Goal: Download file/media

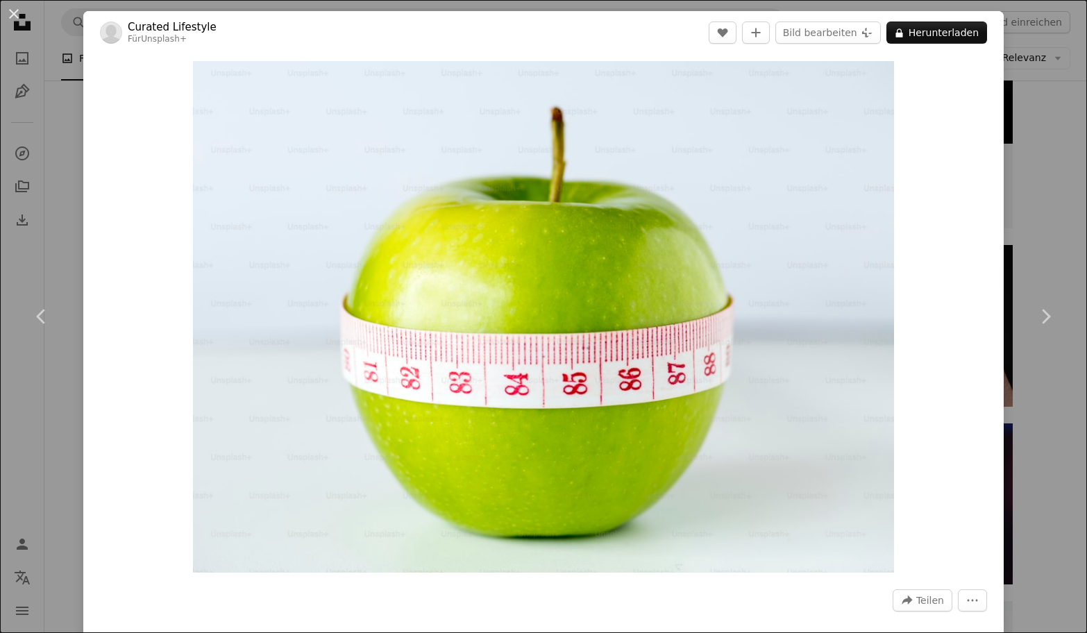
scroll to position [490, 0]
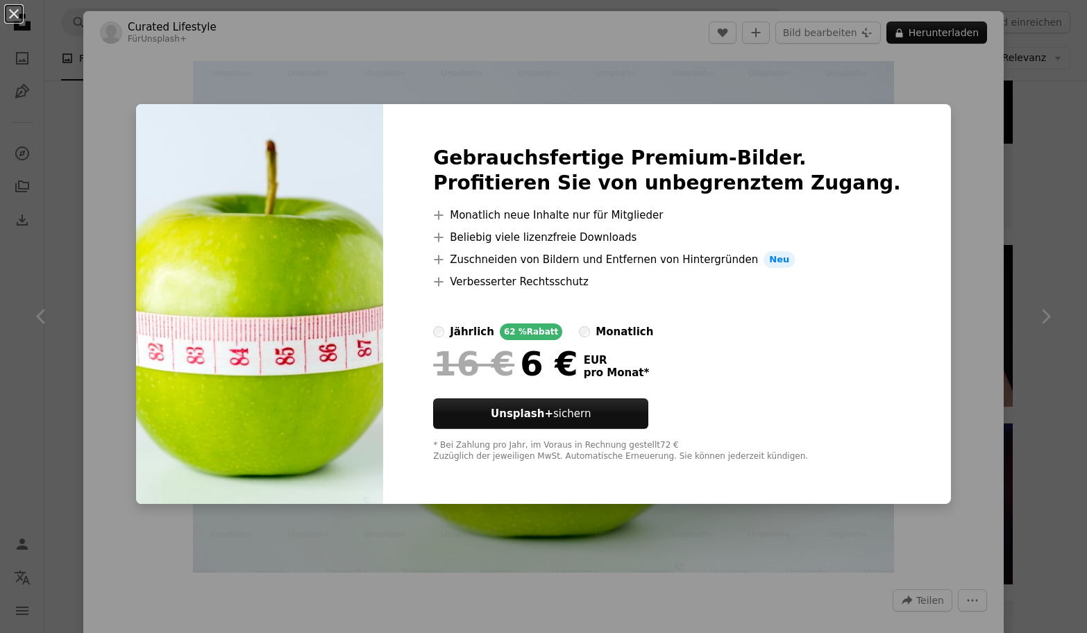
click at [746, 64] on div "An X shape Gebrauchsfertige Premium-Bilder. Profitieren Sie von unbegrenztem Zu…" at bounding box center [543, 316] width 1087 height 633
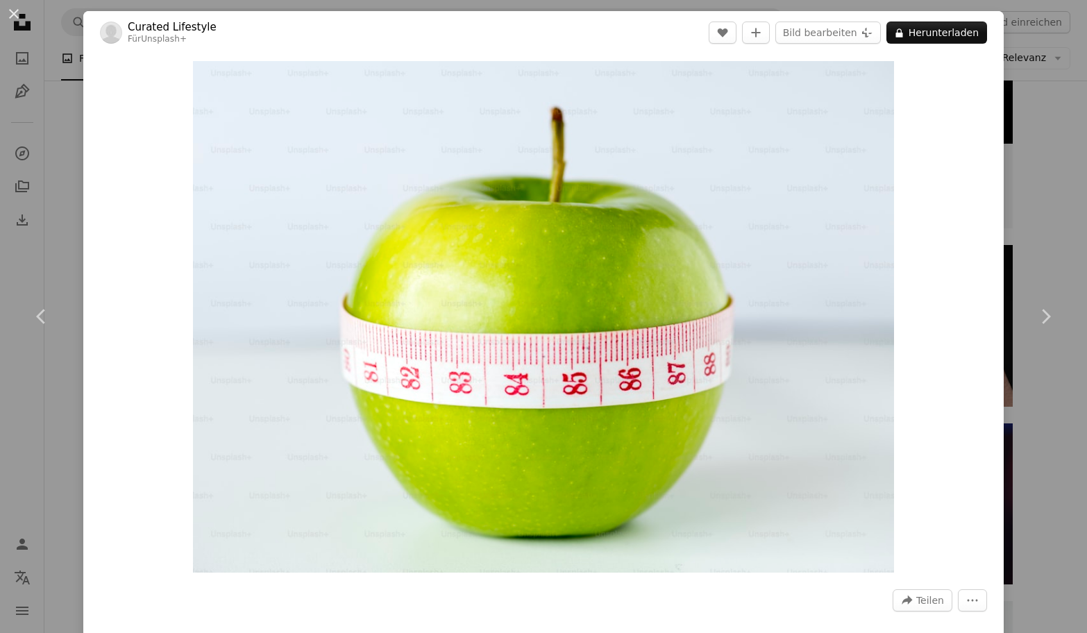
click at [66, 114] on div "An X shape Chevron left Chevron right Curated Lifestyle Für Unsplash+ A heart A…" at bounding box center [543, 316] width 1087 height 633
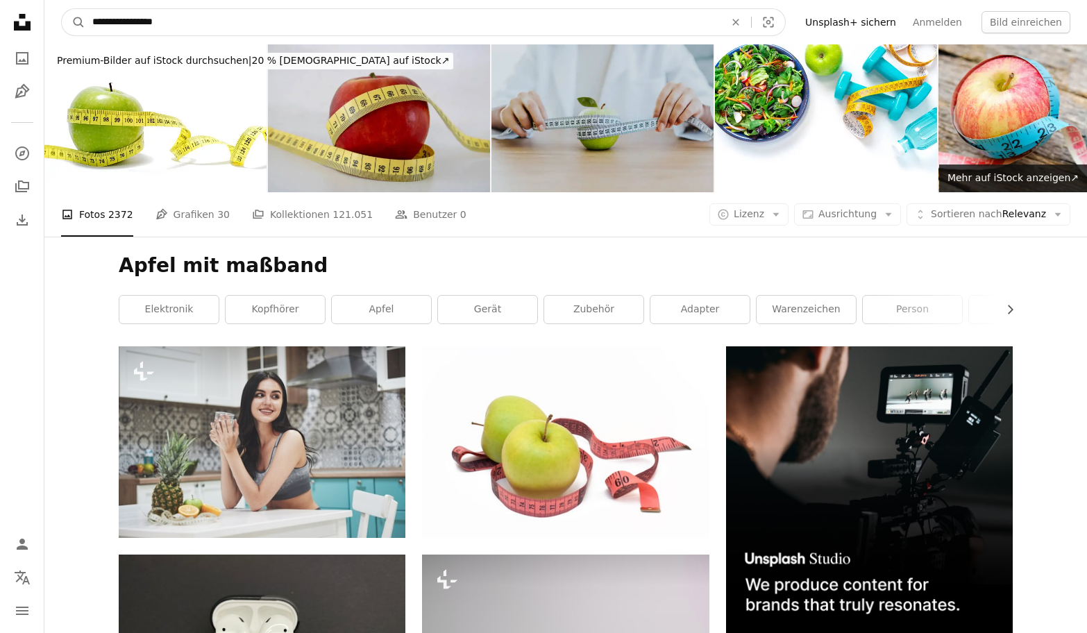
drag, startPoint x: 184, startPoint y: 17, endPoint x: 83, endPoint y: 7, distance: 101.2
type input "********"
click at [74, 22] on button "A magnifying glass" at bounding box center [74, 22] width 24 height 26
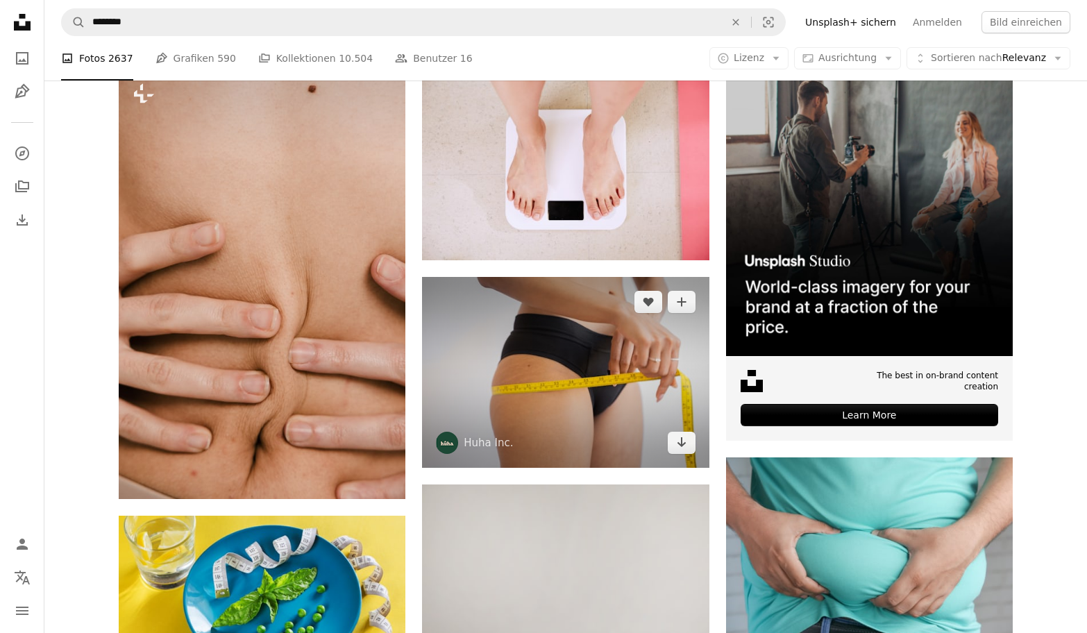
scroll to position [288, 0]
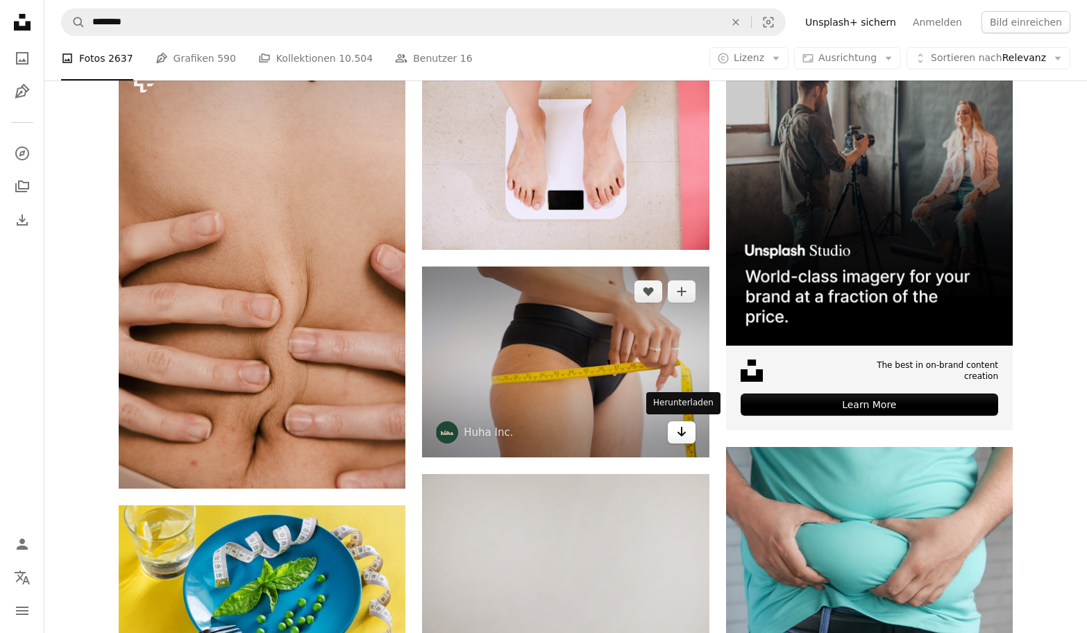
click at [686, 430] on icon "Arrow pointing down" at bounding box center [681, 432] width 11 height 17
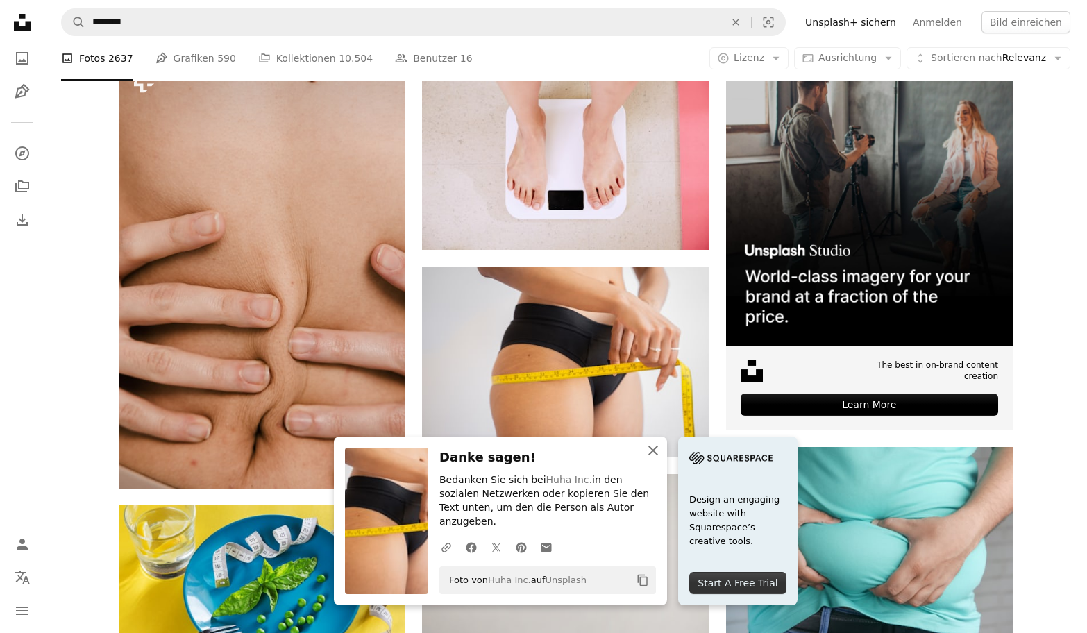
click at [653, 459] on icon "An X shape" at bounding box center [653, 450] width 17 height 17
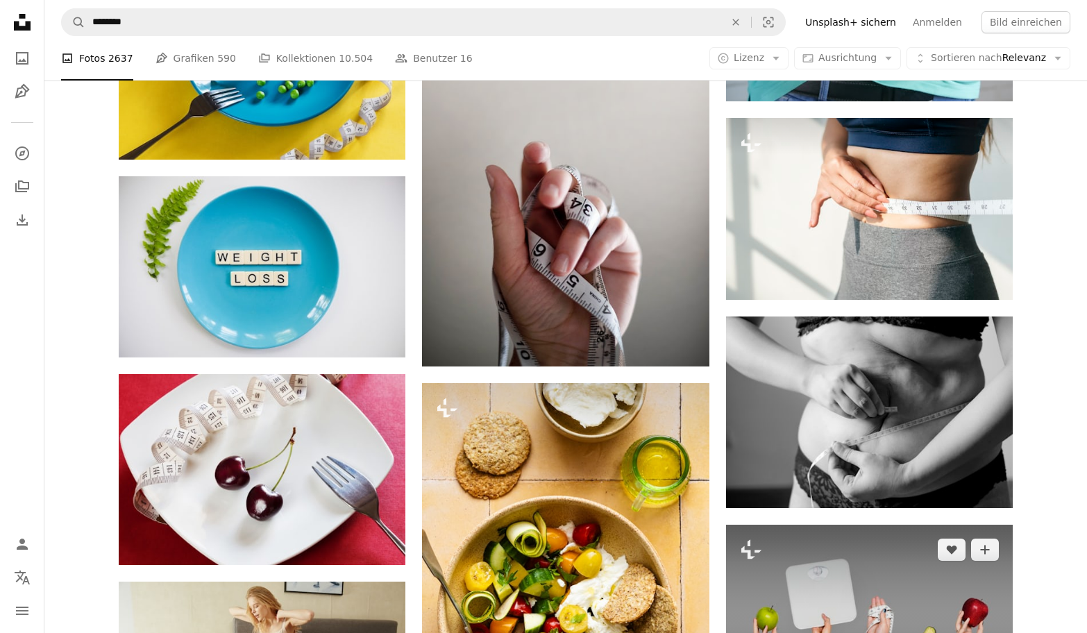
scroll to position [878, 0]
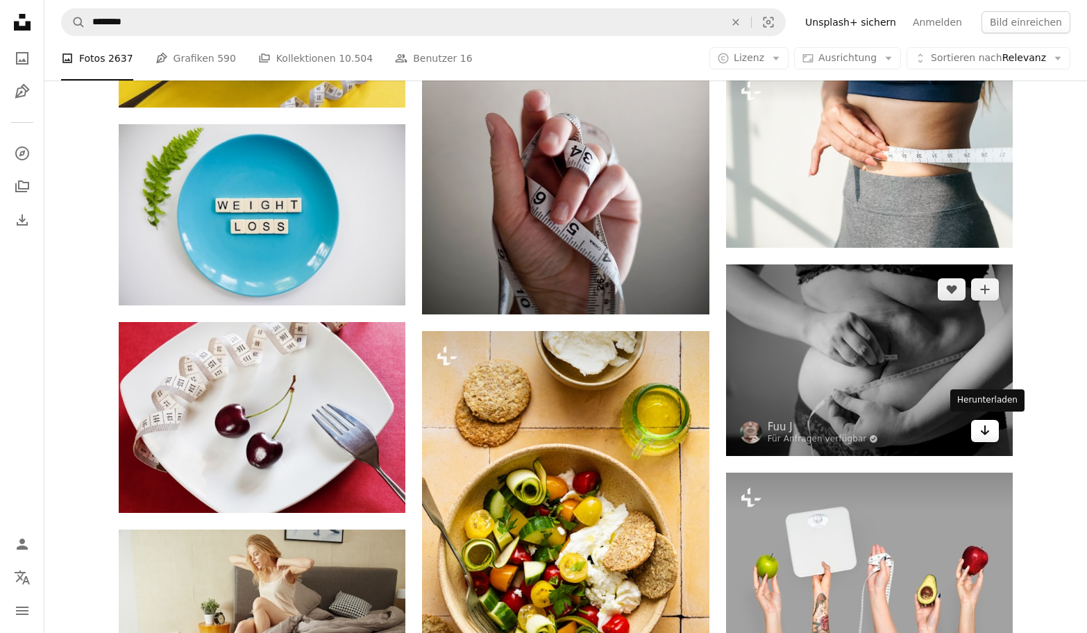
click at [982, 432] on icon "Arrow pointing down" at bounding box center [985, 430] width 11 height 17
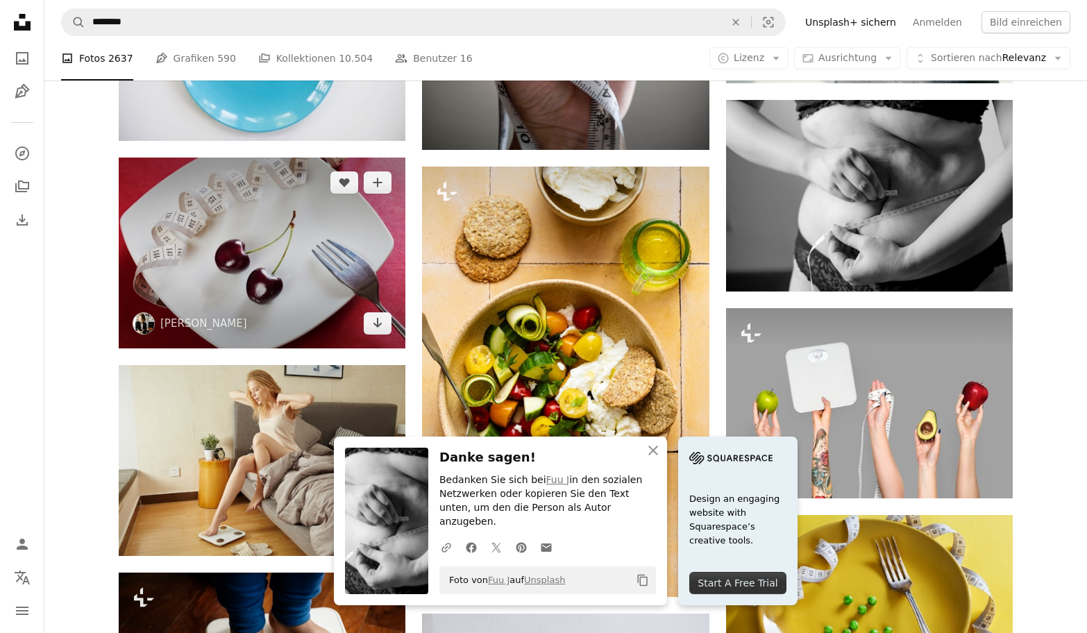
scroll to position [1042, 1]
click at [378, 323] on icon "Arrow pointing down" at bounding box center [377, 323] width 11 height 17
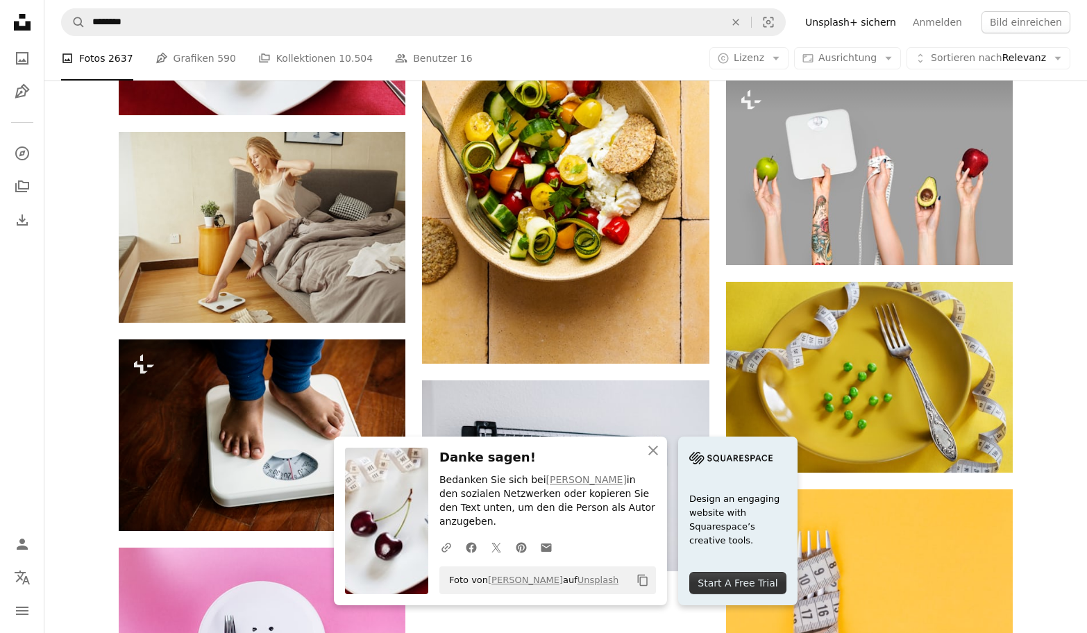
scroll to position [1276, 0]
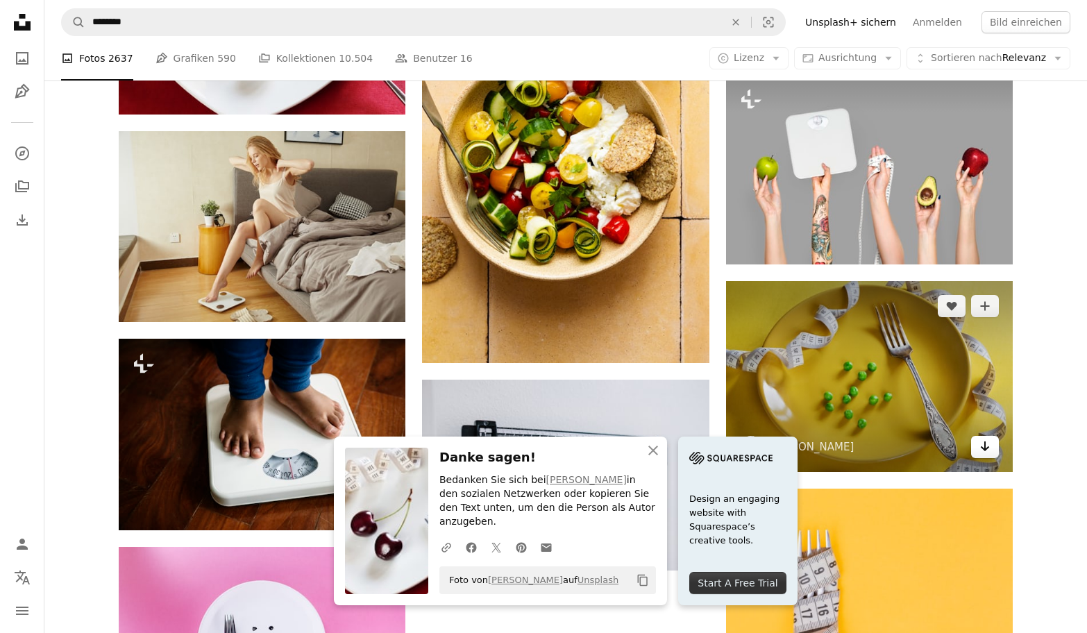
click at [982, 448] on icon "Arrow pointing down" at bounding box center [985, 446] width 11 height 17
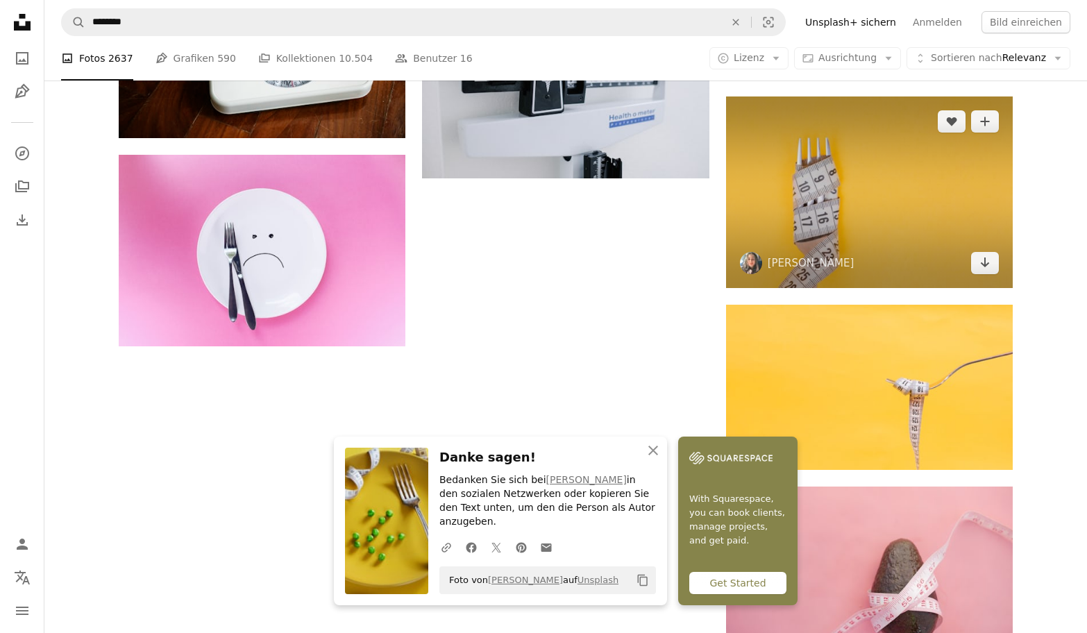
scroll to position [1671, 0]
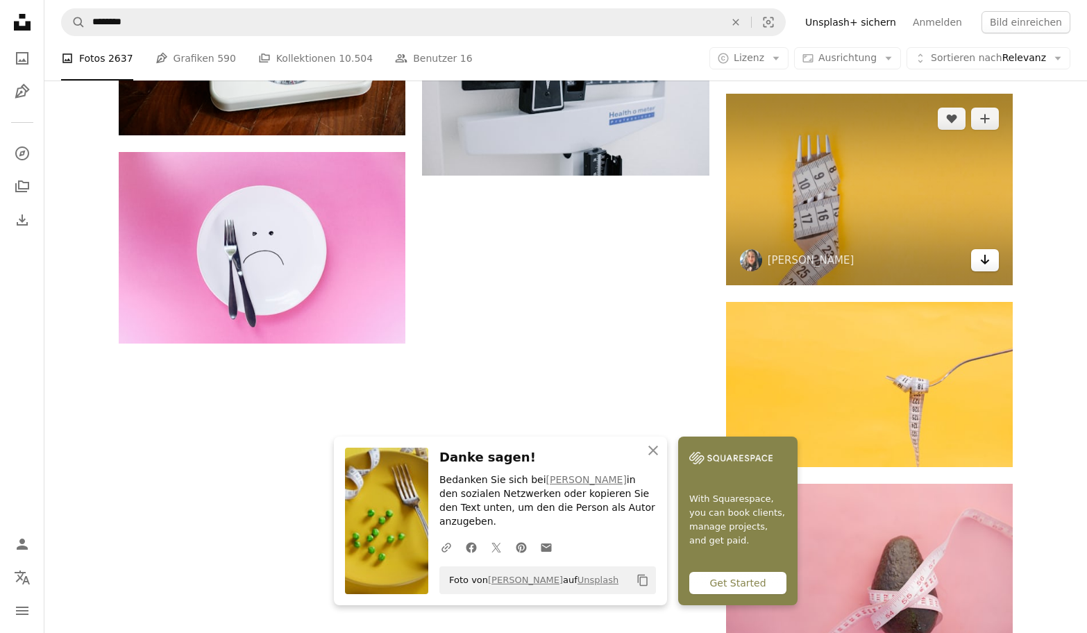
click at [988, 258] on icon "Arrow pointing down" at bounding box center [985, 259] width 11 height 17
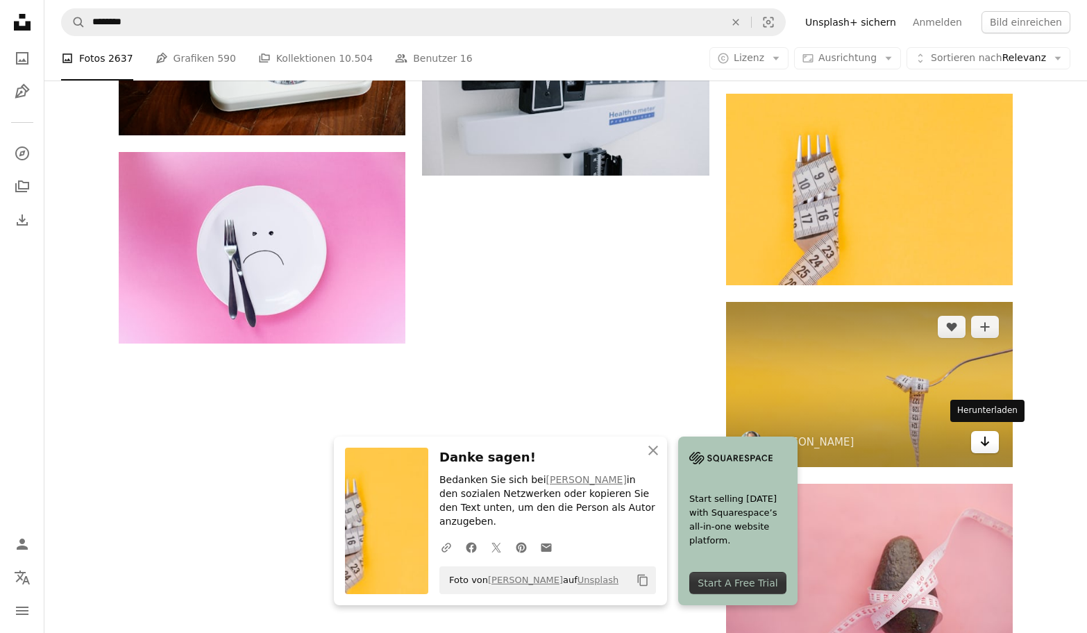
click at [988, 442] on icon "Arrow pointing down" at bounding box center [985, 441] width 11 height 17
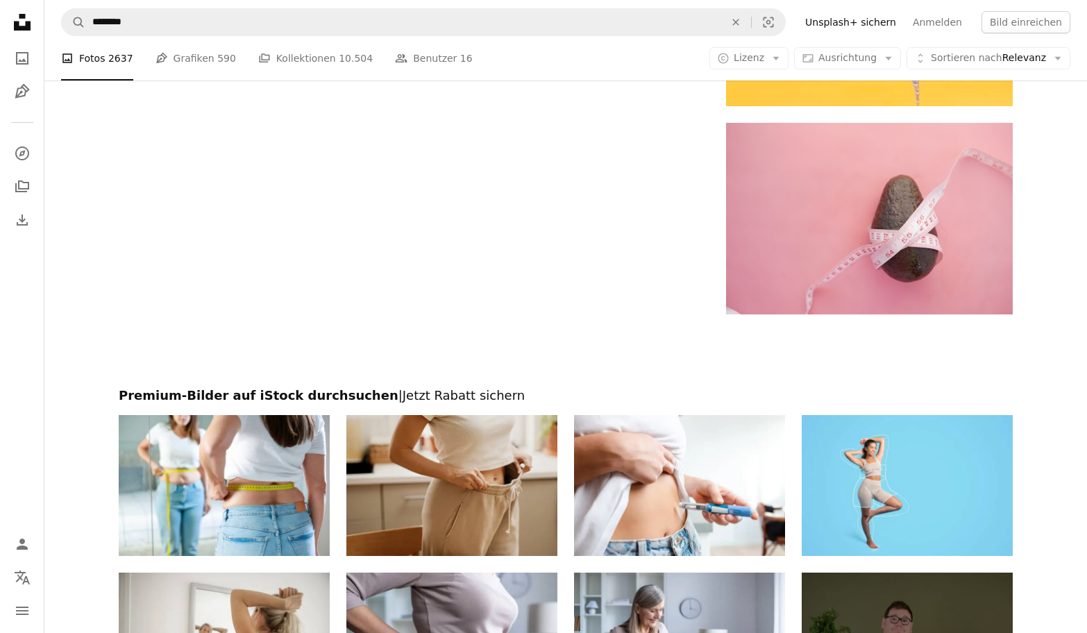
scroll to position [2051, 0]
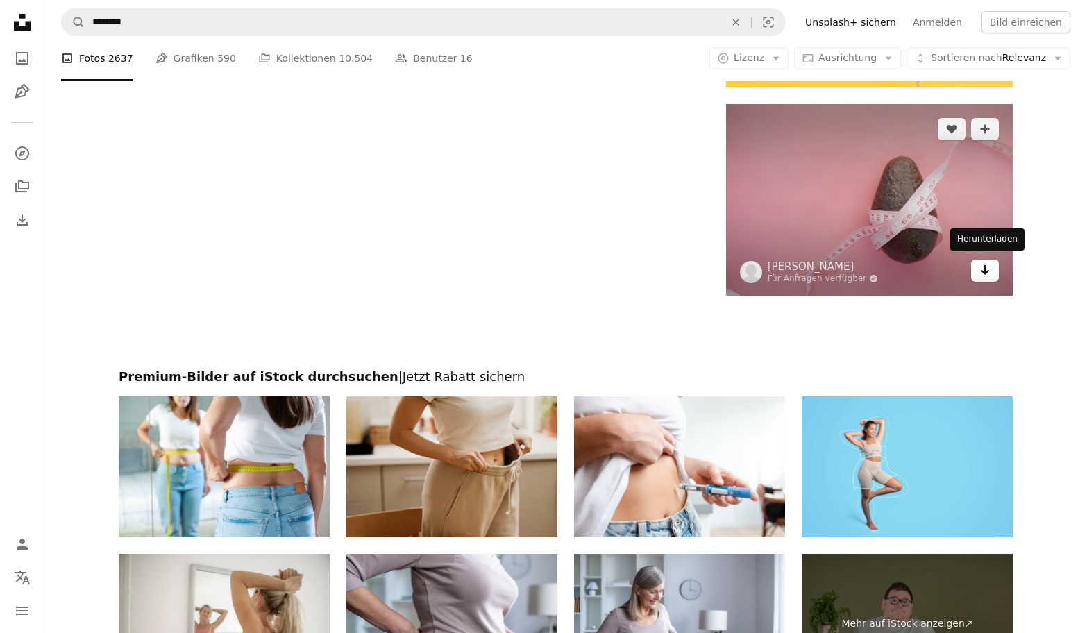
click at [988, 265] on icon "Arrow pointing down" at bounding box center [985, 270] width 11 height 17
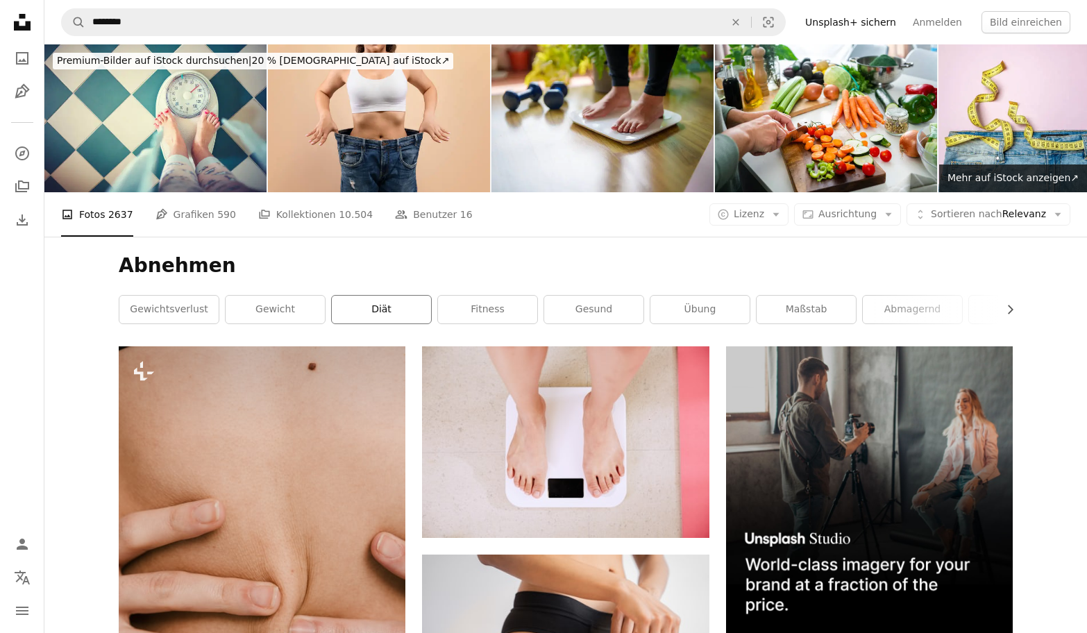
scroll to position [0, 0]
click at [387, 310] on link "Diät" at bounding box center [381, 310] width 99 height 28
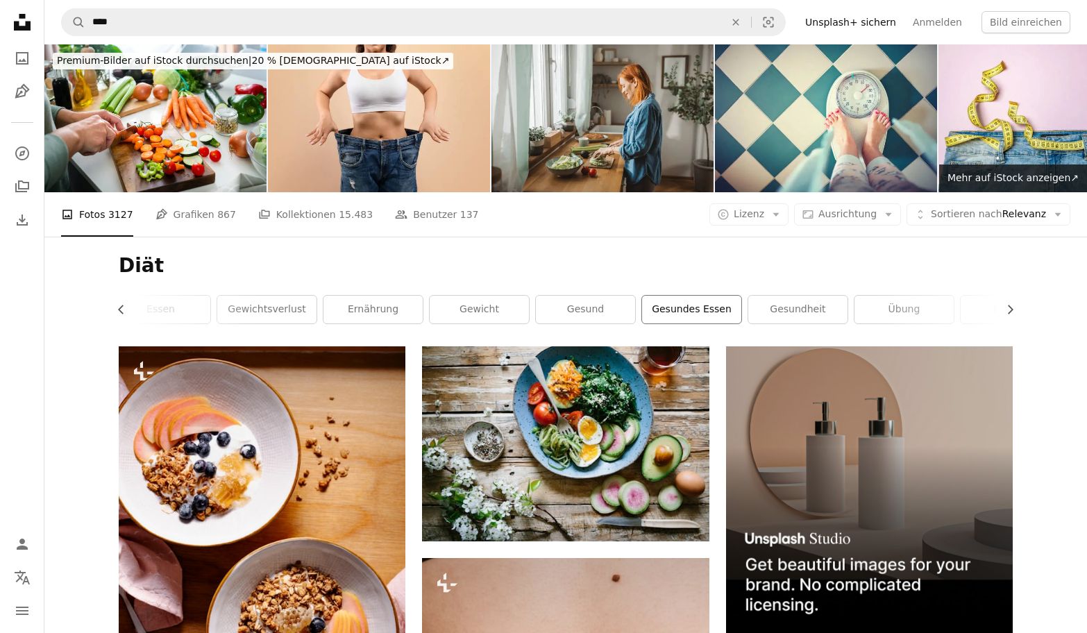
click at [719, 311] on link "Gesundes Essen" at bounding box center [691, 310] width 99 height 28
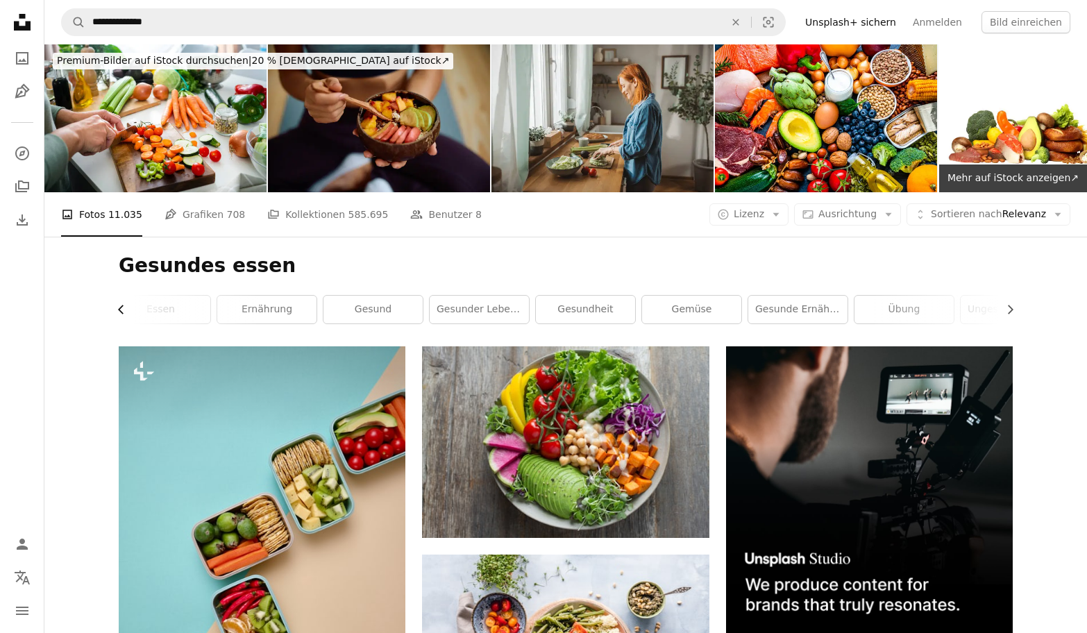
click at [121, 309] on icon "Chevron left" at bounding box center [122, 310] width 14 height 14
click at [121, 309] on link "Essen" at bounding box center [168, 310] width 99 height 28
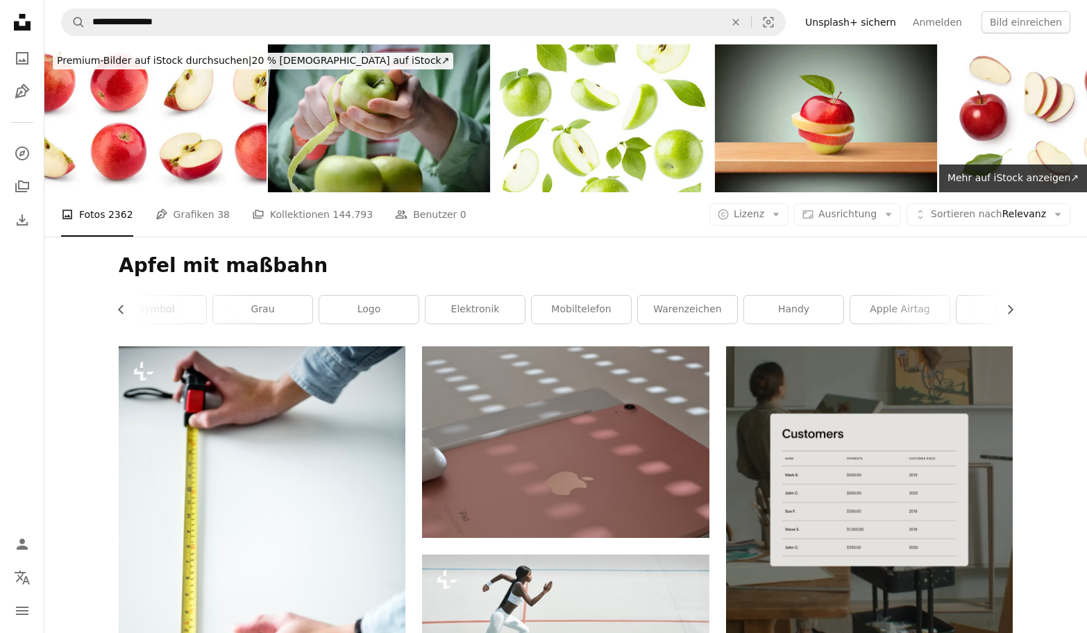
scroll to position [0, 7]
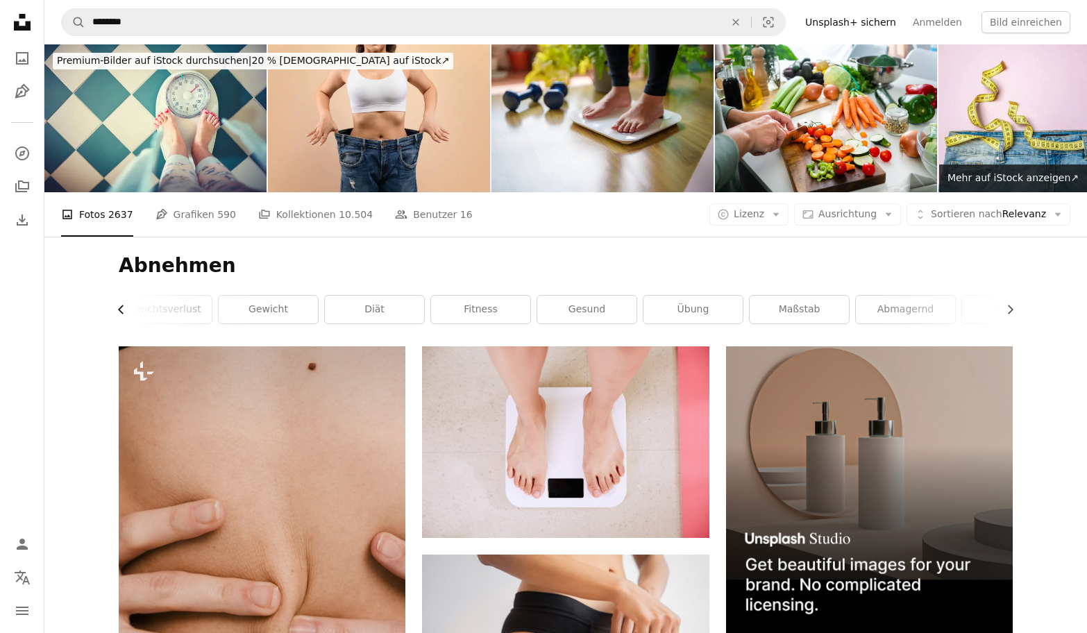
click at [123, 308] on icon "Chevron left" at bounding box center [122, 310] width 14 height 14
click at [183, 315] on link "Gewichtsverlust" at bounding box center [168, 310] width 99 height 28
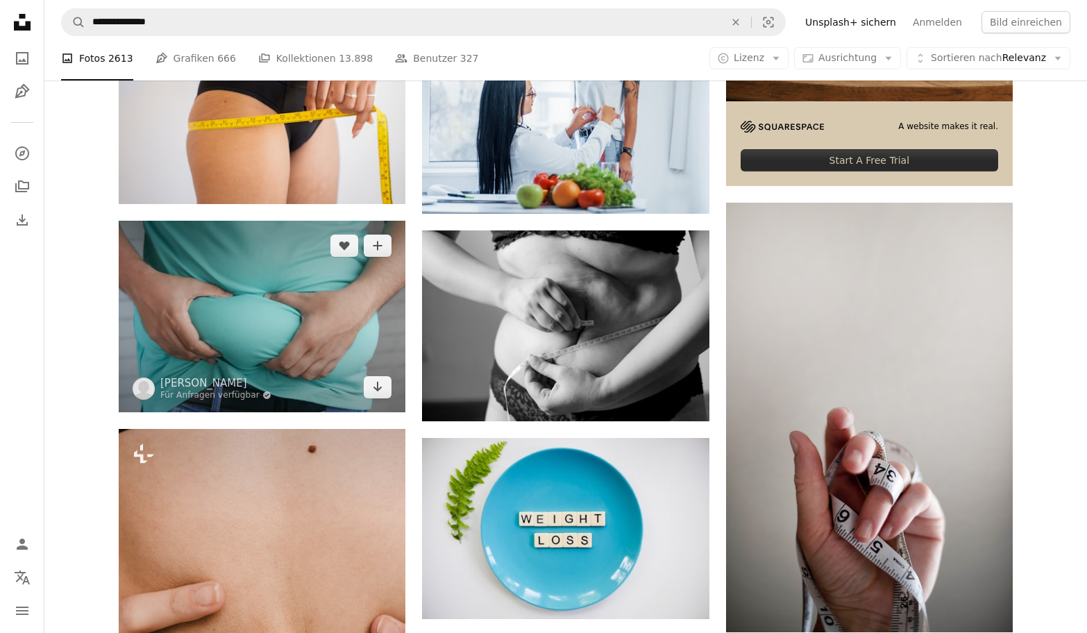
scroll to position [533, 0]
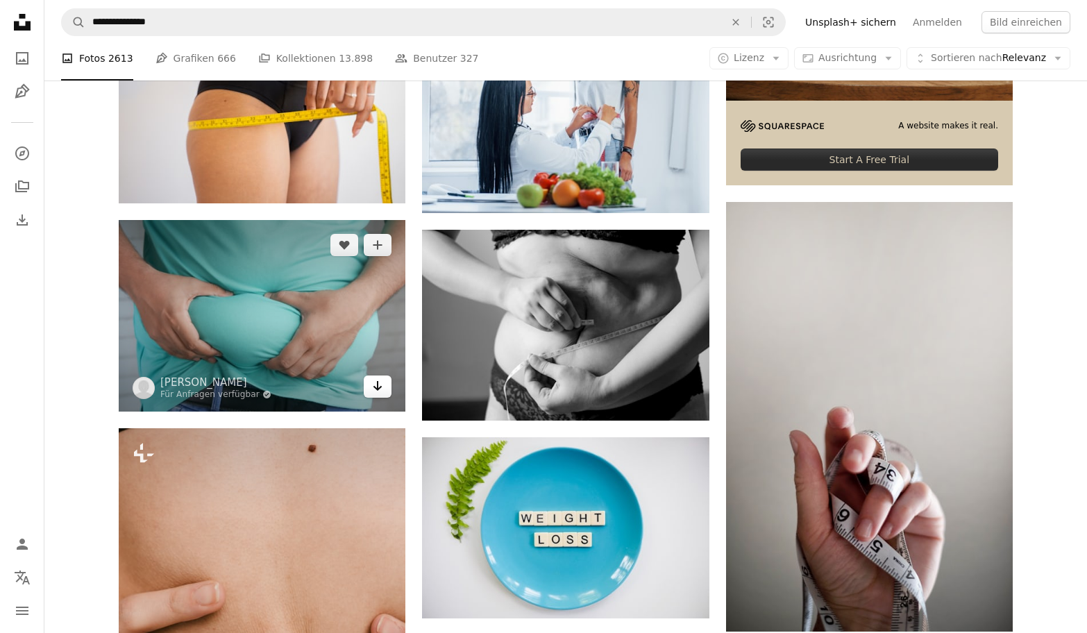
click at [377, 393] on link "Arrow pointing down" at bounding box center [378, 387] width 28 height 22
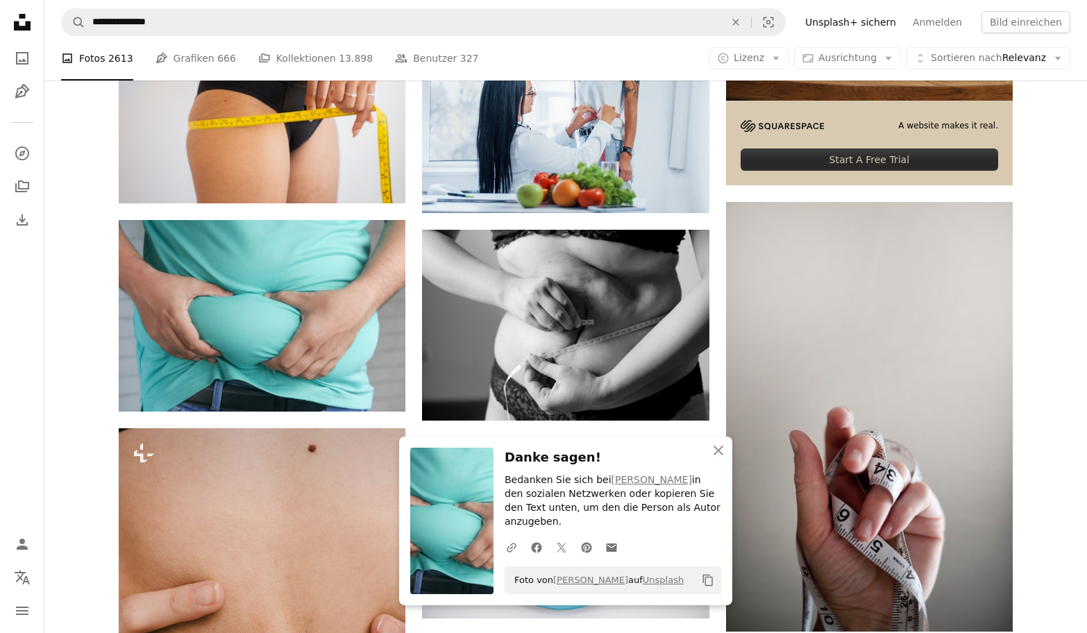
drag, startPoint x: 723, startPoint y: 472, endPoint x: 696, endPoint y: 473, distance: 27.8
click at [723, 459] on icon "An X shape" at bounding box center [718, 450] width 17 height 17
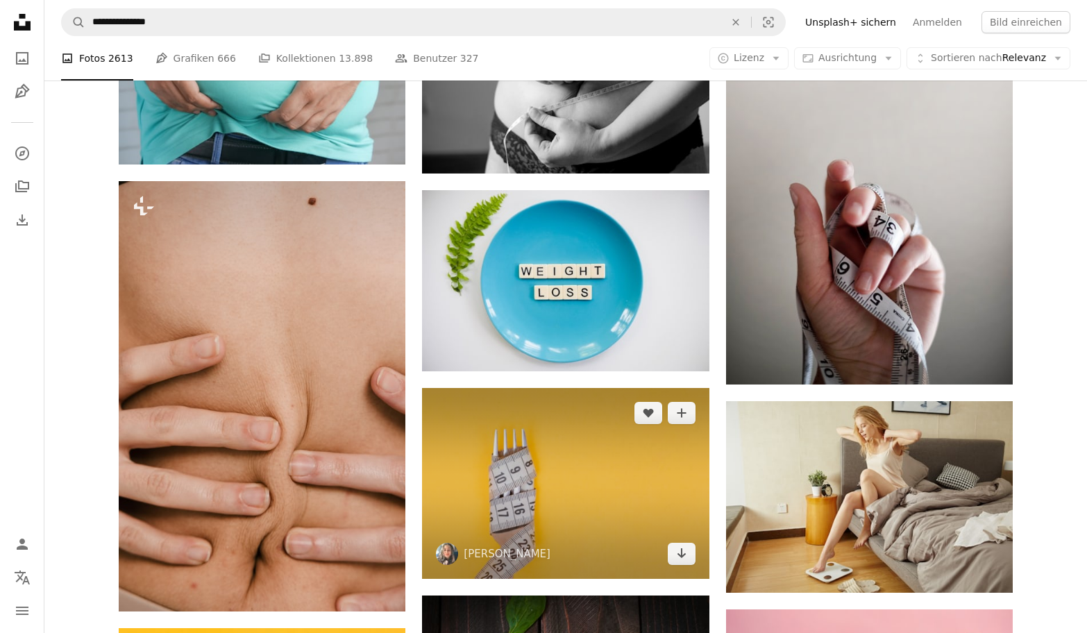
scroll to position [858, 0]
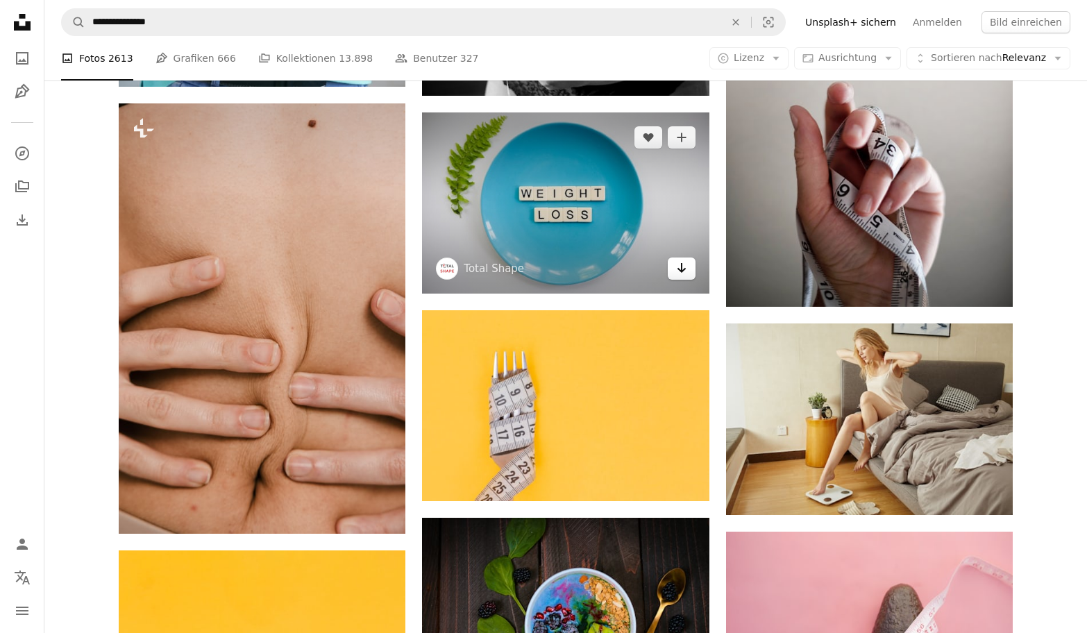
click at [681, 271] on icon "Arrow pointing down" at bounding box center [681, 268] width 11 height 17
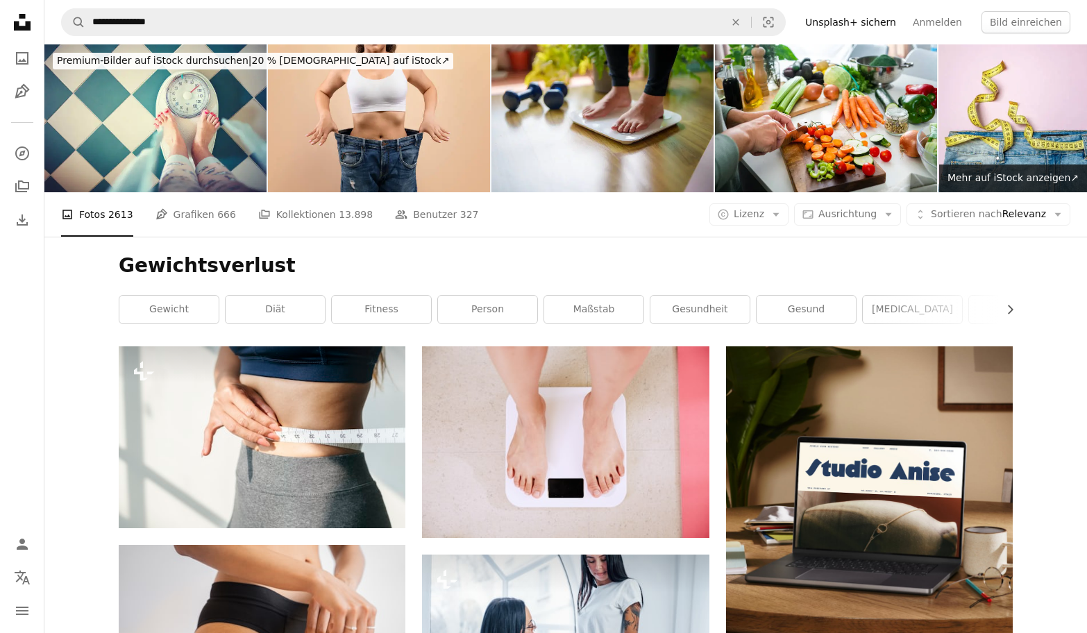
scroll to position [0, 0]
click at [1010, 312] on icon "button" at bounding box center [1011, 309] width 6 height 9
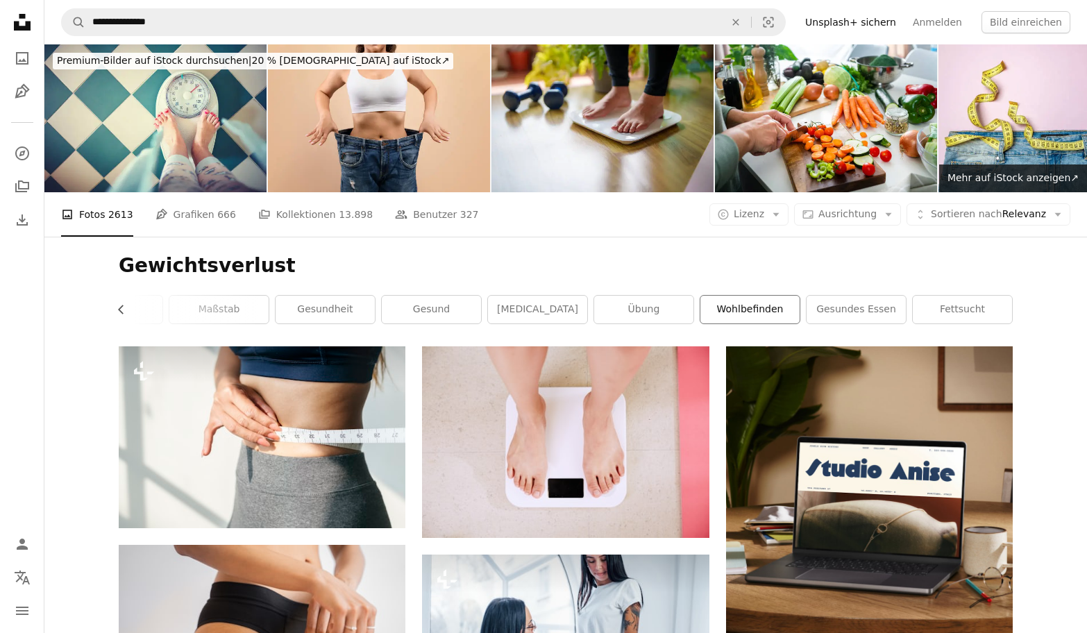
click at [755, 308] on link "Wohlbefinden" at bounding box center [750, 310] width 99 height 28
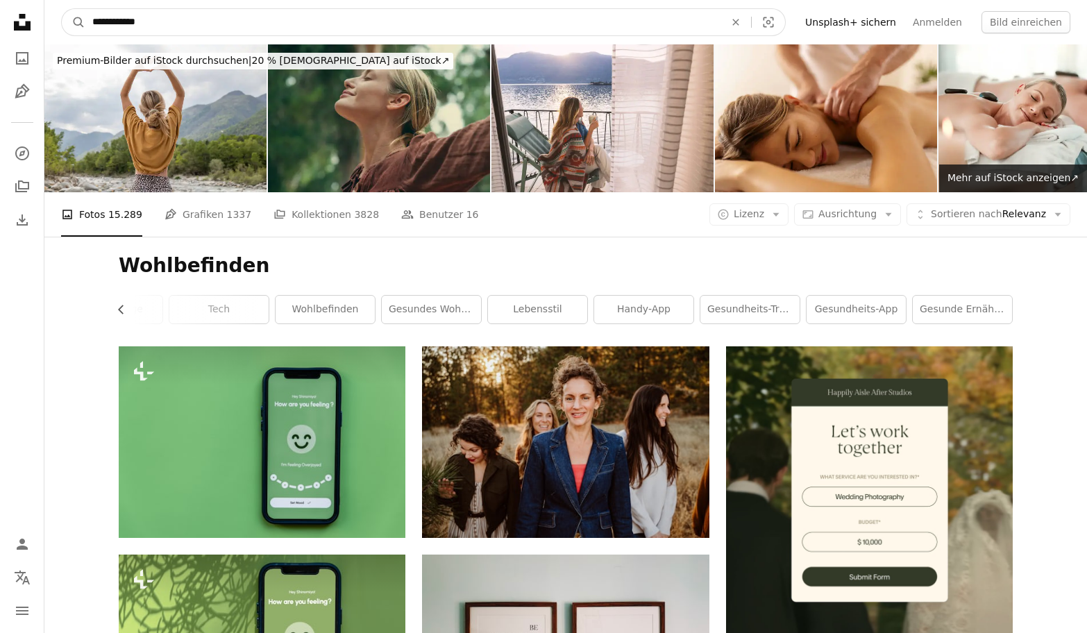
click at [252, 17] on input "**********" at bounding box center [402, 22] width 635 height 26
click at [253, 18] on input "**********" at bounding box center [402, 22] width 635 height 26
click at [203, 22] on input "**********" at bounding box center [402, 22] width 635 height 26
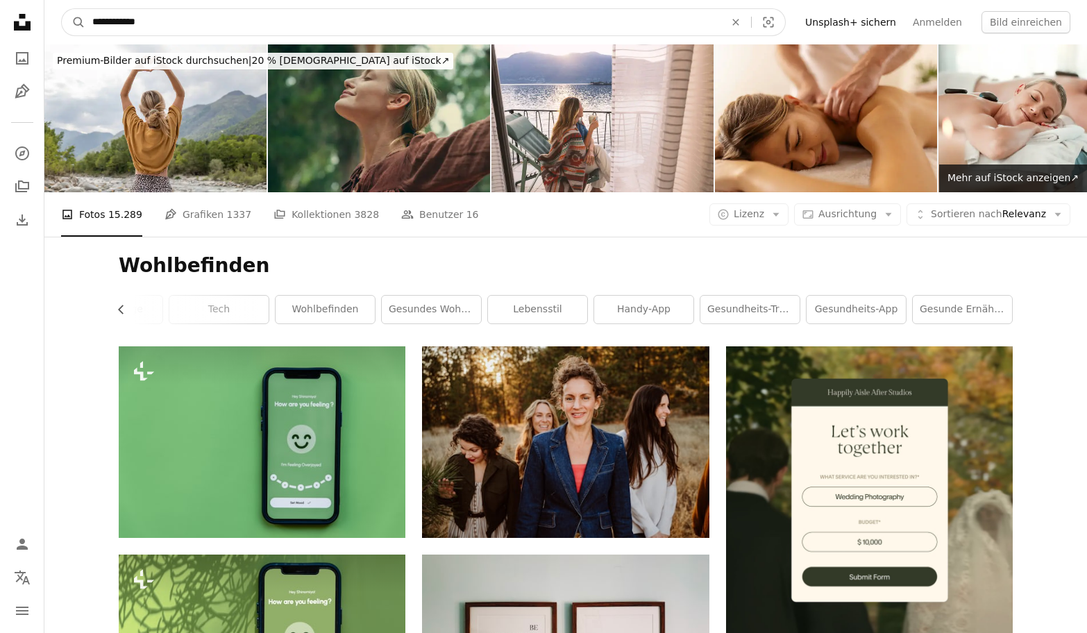
click at [203, 22] on input "**********" at bounding box center [402, 22] width 635 height 26
type input "********"
click at [74, 22] on button "A magnifying glass" at bounding box center [74, 22] width 24 height 26
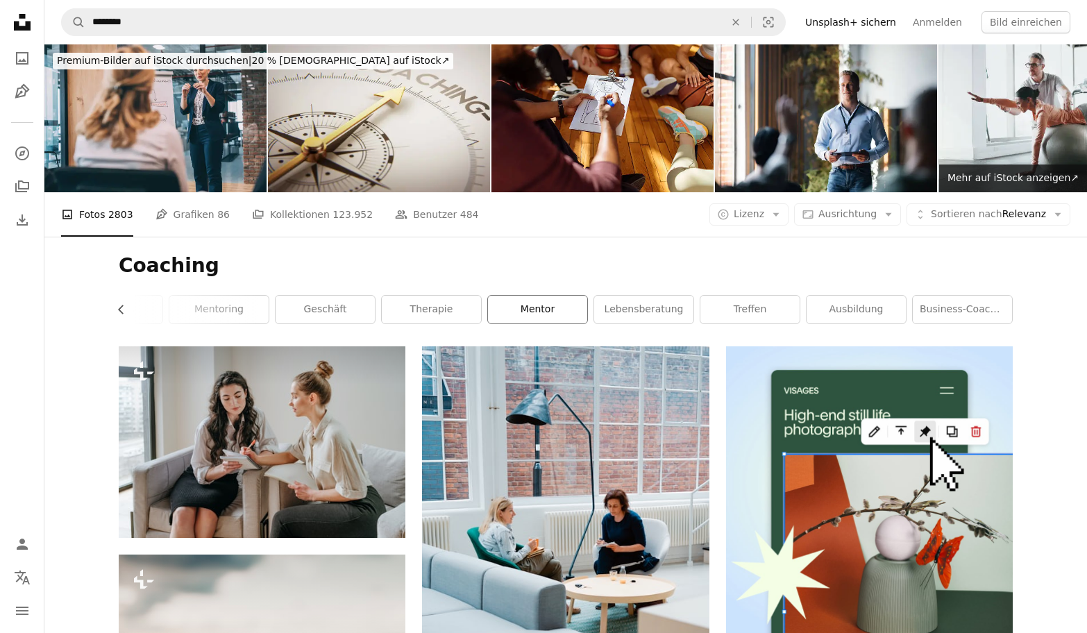
click at [571, 308] on link "Mentor" at bounding box center [537, 310] width 99 height 28
